Goal: Task Accomplishment & Management: Use online tool/utility

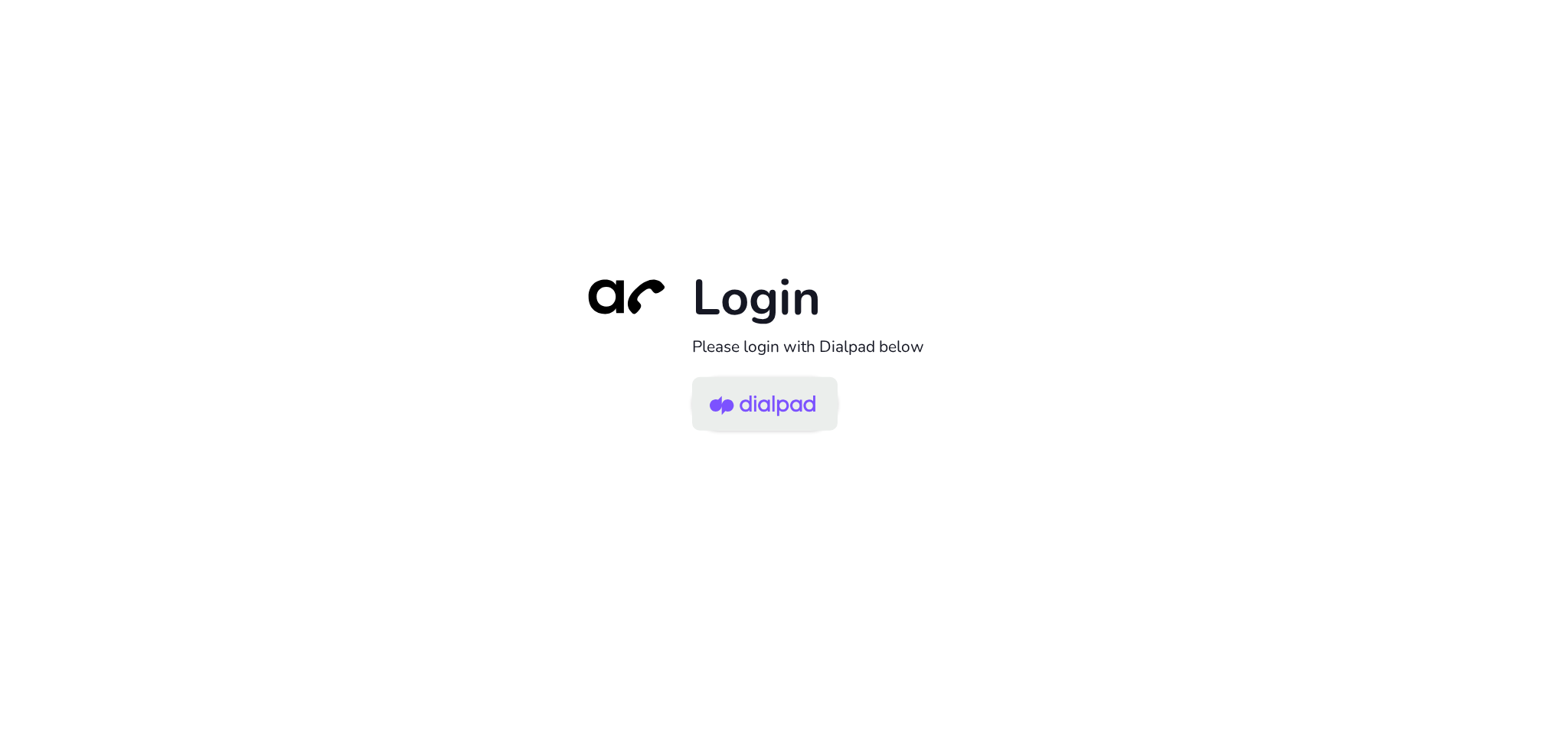
click at [771, 408] on img at bounding box center [762, 405] width 106 height 49
click at [718, 416] on img at bounding box center [762, 405] width 106 height 49
click at [735, 428] on img at bounding box center [762, 405] width 106 height 49
